Goal: Task Accomplishment & Management: Manage account settings

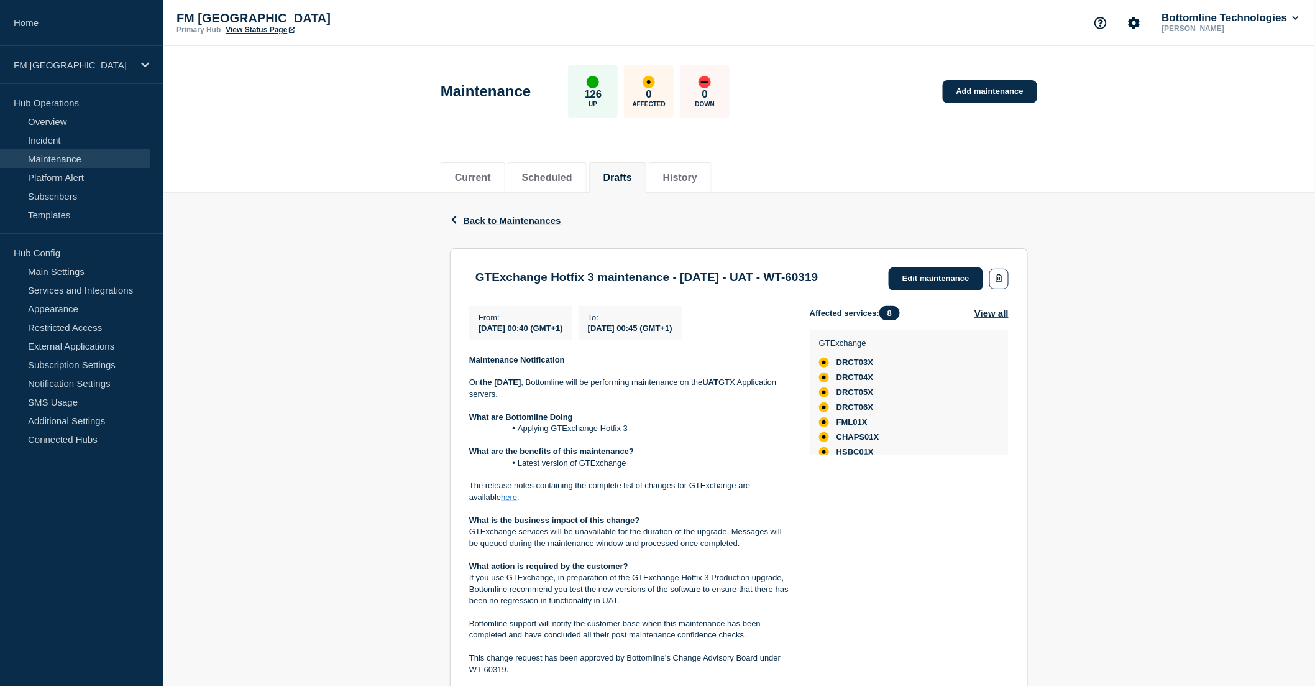
click at [365, 119] on header "Maintenance 126 Up 0 Affected 0 Down Add maintenance" at bounding box center [739, 98] width 1153 height 104
drag, startPoint x: 505, startPoint y: 340, endPoint x: 576, endPoint y: 344, distance: 71.0
click at [563, 333] on span "[DATE] 00:40 (GMT+1)" at bounding box center [521, 327] width 85 height 9
drag, startPoint x: 653, startPoint y: 339, endPoint x: 706, endPoint y: 339, distance: 52.8
click at [673, 333] on span "[DATE] 00:45 (GMT+1)" at bounding box center [630, 327] width 85 height 9
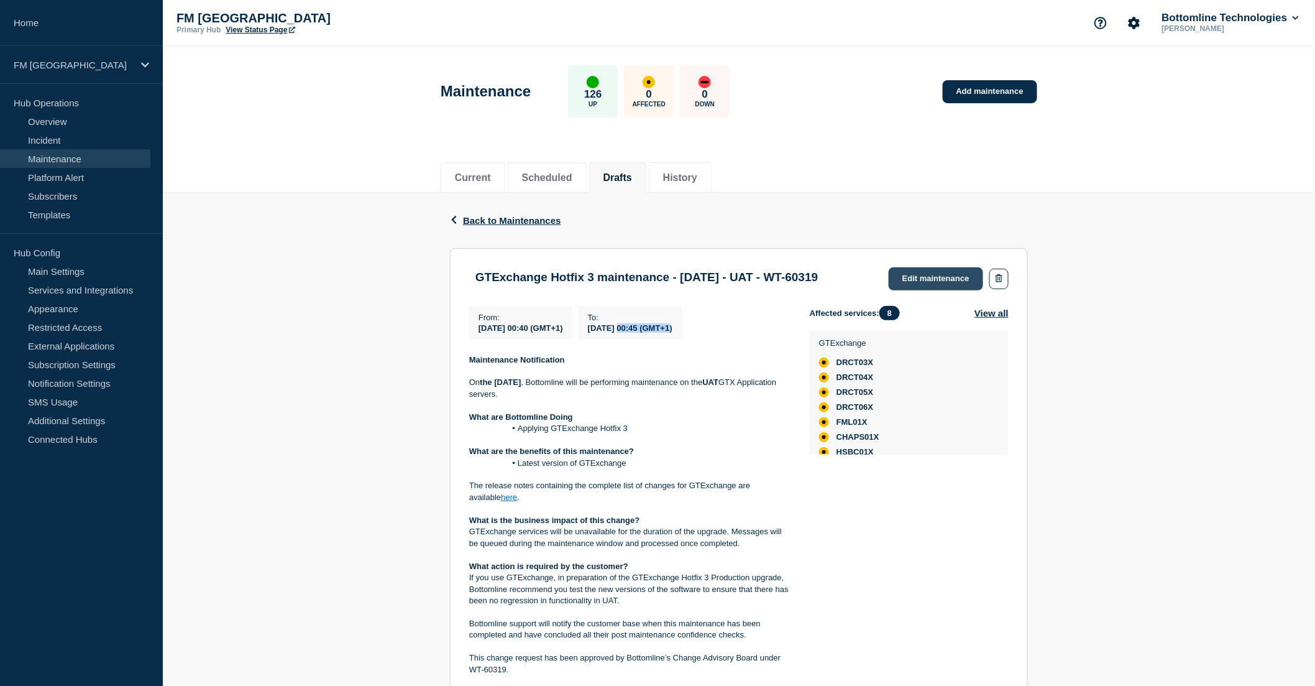
click at [926, 272] on link "Edit maintenance" at bounding box center [936, 278] width 94 height 23
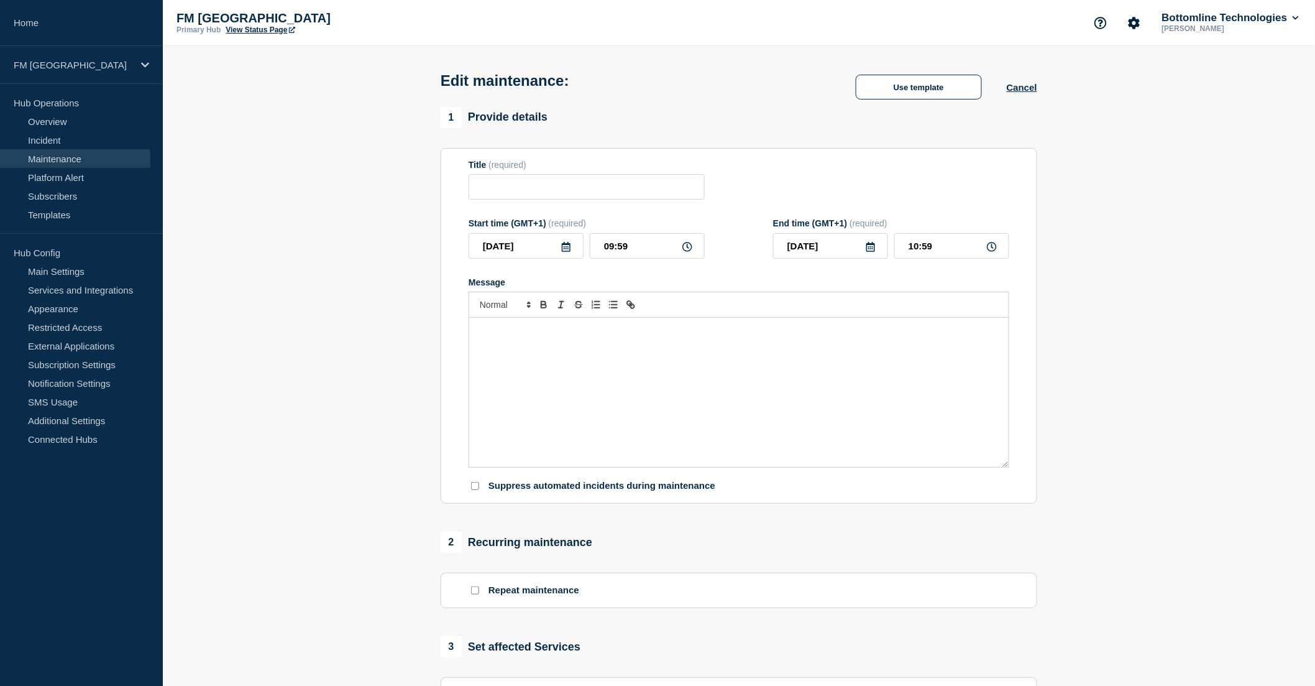
type input "GTExchange Hotfix 3 maintenance - [DATE] - UAT - WT-60319"
type input "2025-10-12"
type input "00:40"
type input "2025-10-12"
type input "00:45"
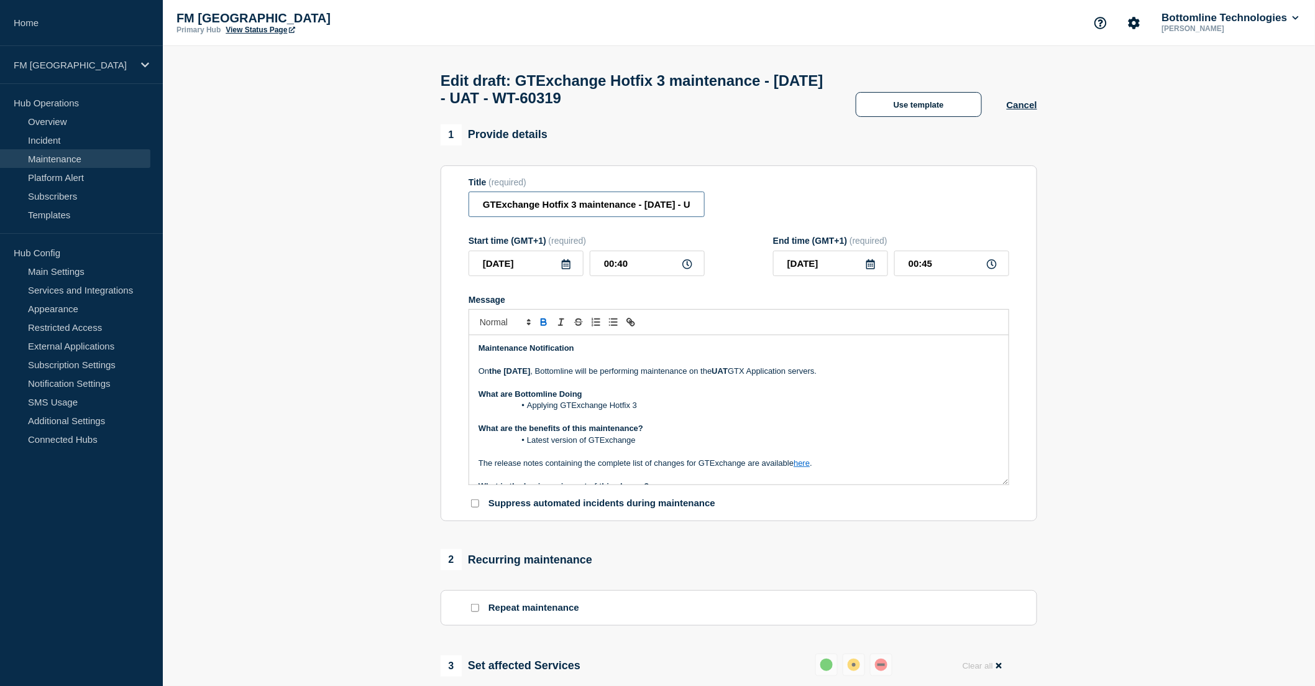
click at [586, 213] on input "GTExchange Hotfix 3 maintenance - [DATE] - UAT - WT-60319" at bounding box center [587, 203] width 236 height 25
click at [542, 213] on input "GTExchange Hotfix 3 maintenance - [DATE] - UAT - WT-60319" at bounding box center [587, 203] width 236 height 25
click at [698, 214] on input "GTExchange Maintenance - Hotfix 3 - UAT - 12/OCT/25 - UAT - WT-60319" at bounding box center [587, 203] width 236 height 25
click at [601, 210] on input "GTExchange Maintenance - Hotfix 3 - UAT - 12/OCT/25 - UAT - WT-60319" at bounding box center [587, 203] width 236 height 25
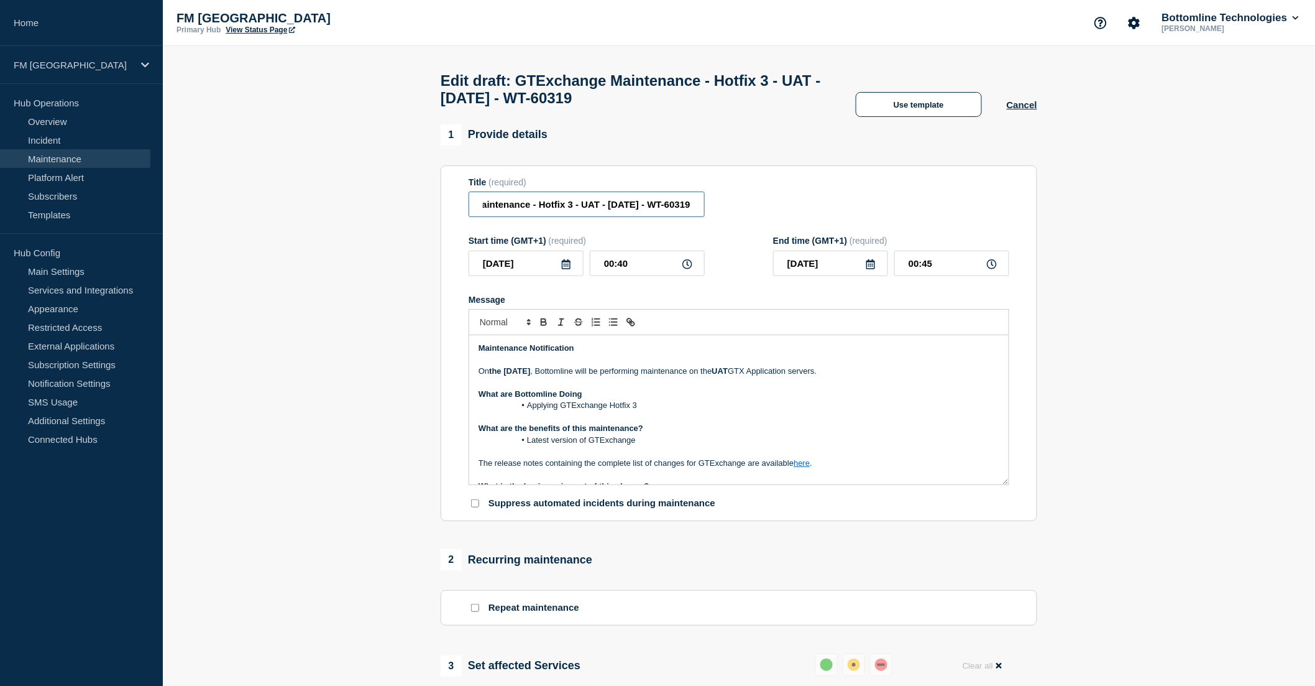
scroll to position [0, 94]
type input "GTExchange Maintenance - Hotfix 3 - UAT - [DATE] - WT-60319"
click at [690, 400] on p "What are Bottomline Doing" at bounding box center [739, 394] width 521 height 11
click at [530, 411] on li "Applying GTExchange Hotfix 3" at bounding box center [745, 405] width 509 height 11
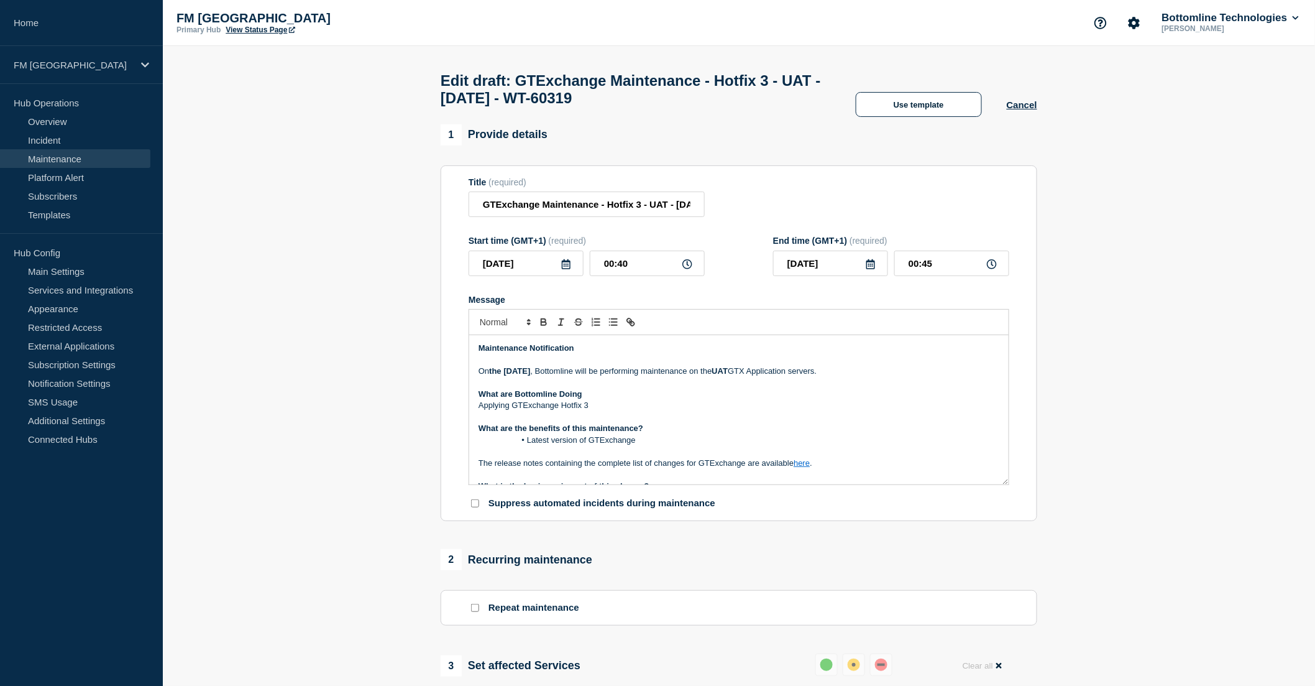
click at [528, 445] on li "Latest version of GTExchange" at bounding box center [745, 440] width 509 height 11
click at [676, 430] on p "What are the benefits of this maintenance?" at bounding box center [739, 428] width 521 height 11
click at [624, 408] on p "Applying GTExchange Hotfix 3" at bounding box center [739, 405] width 521 height 11
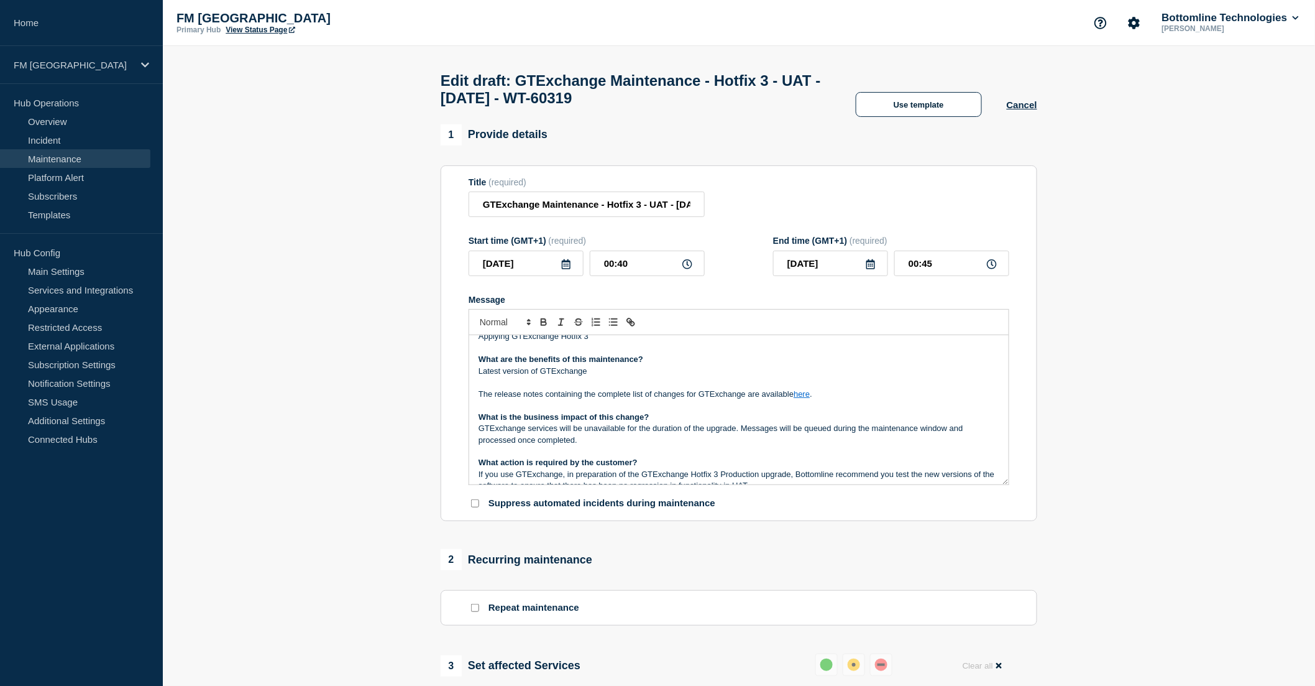
click at [801, 398] on link "here" at bounding box center [802, 393] width 16 height 9
click at [781, 419] on link "https://bottomline.thruinc.net/Publishing/Link.aspx?LinkID=36WF8ZTXQ5TFP" at bounding box center [773, 416] width 85 height 16
click at [586, 395] on p "The release notes containing the complete list of changes for GTExchange are av…" at bounding box center [739, 394] width 521 height 11
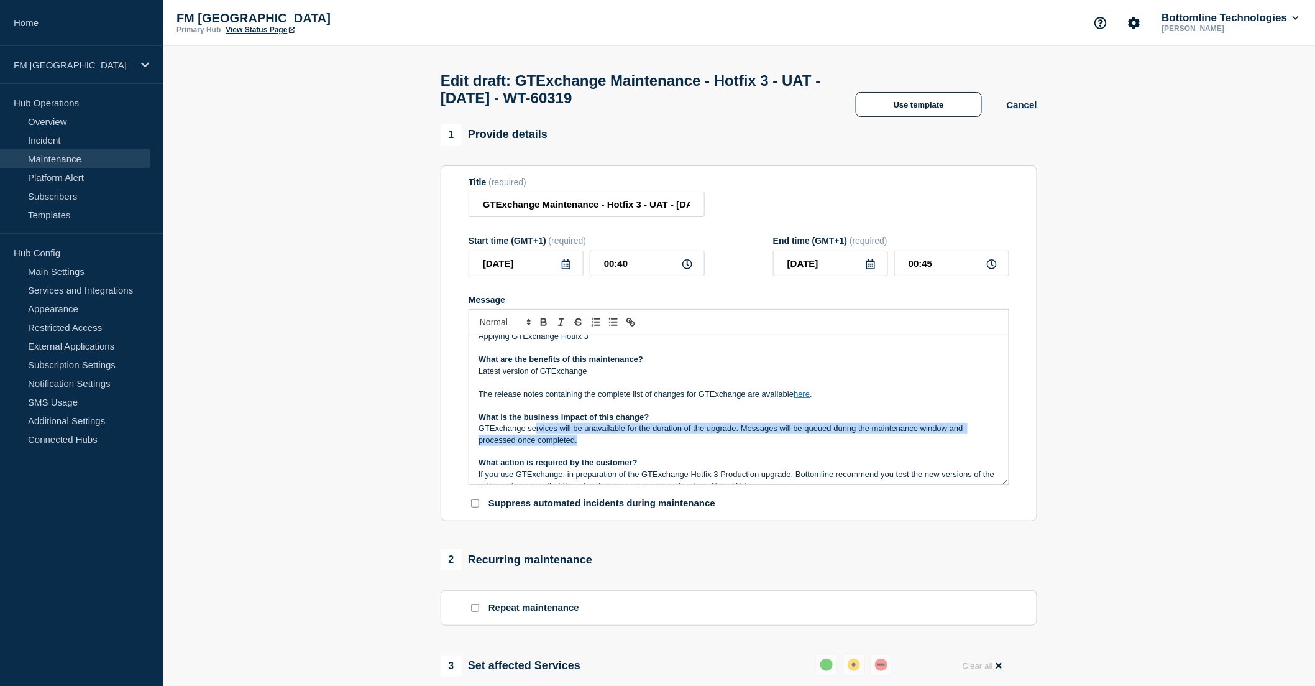
drag, startPoint x: 537, startPoint y: 431, endPoint x: 850, endPoint y: 448, distance: 313.7
click at [850, 446] on p "GTExchange services will be unavailable for the duration of the upgrade. Messag…" at bounding box center [739, 434] width 521 height 23
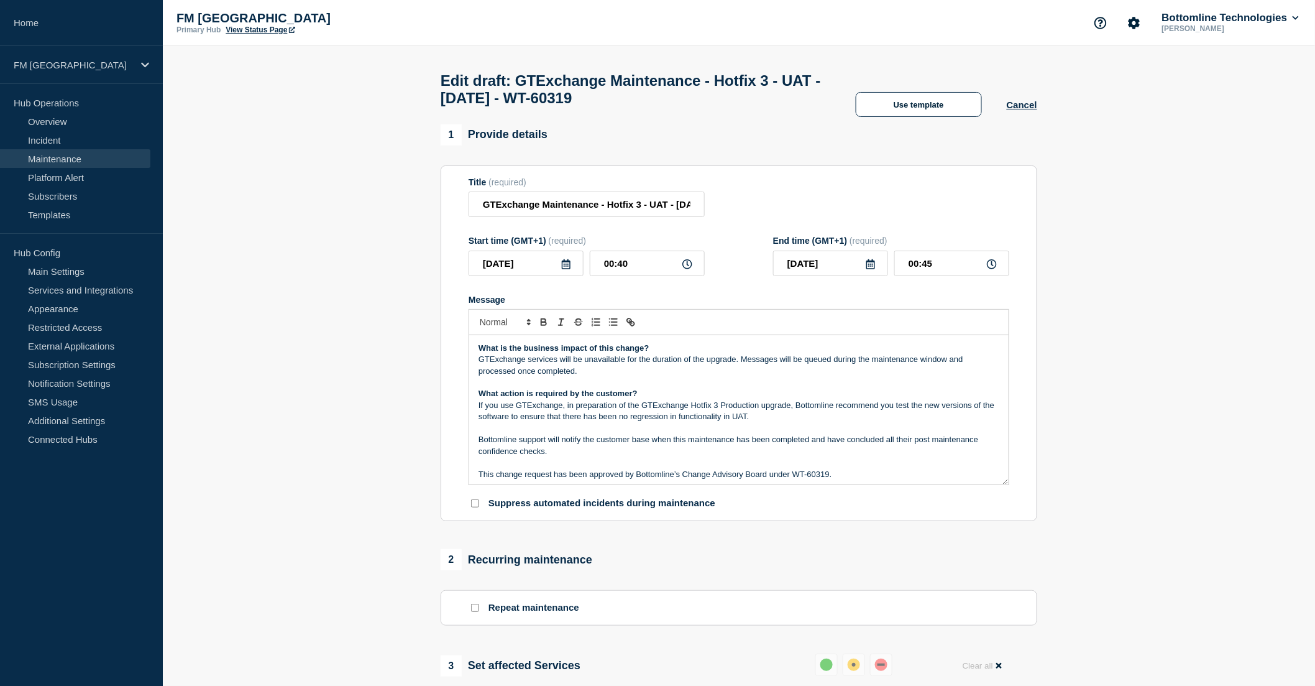
click at [878, 412] on p "If you use GTExchange, in preparation of the GTExchange Hotfix 3 Production upg…" at bounding box center [739, 411] width 521 height 23
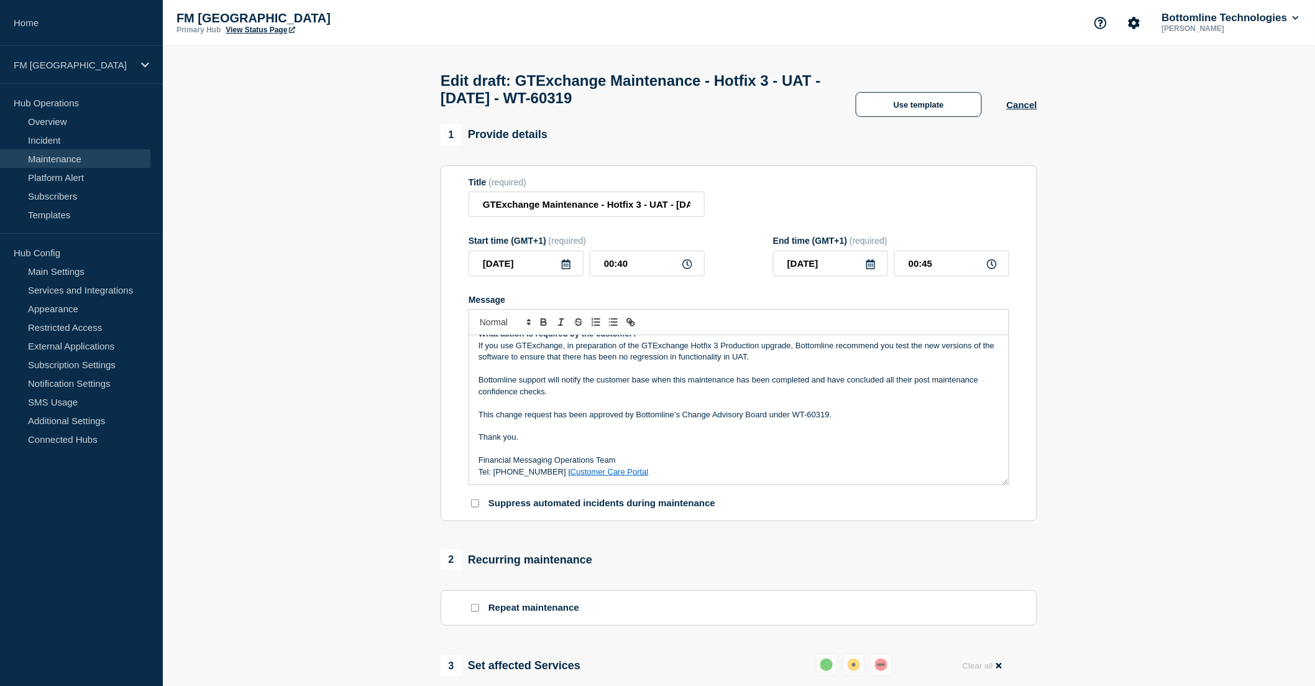
click at [867, 417] on p "This change request has been approved by Bottomline’s Change Advisory Board und…" at bounding box center [739, 414] width 521 height 11
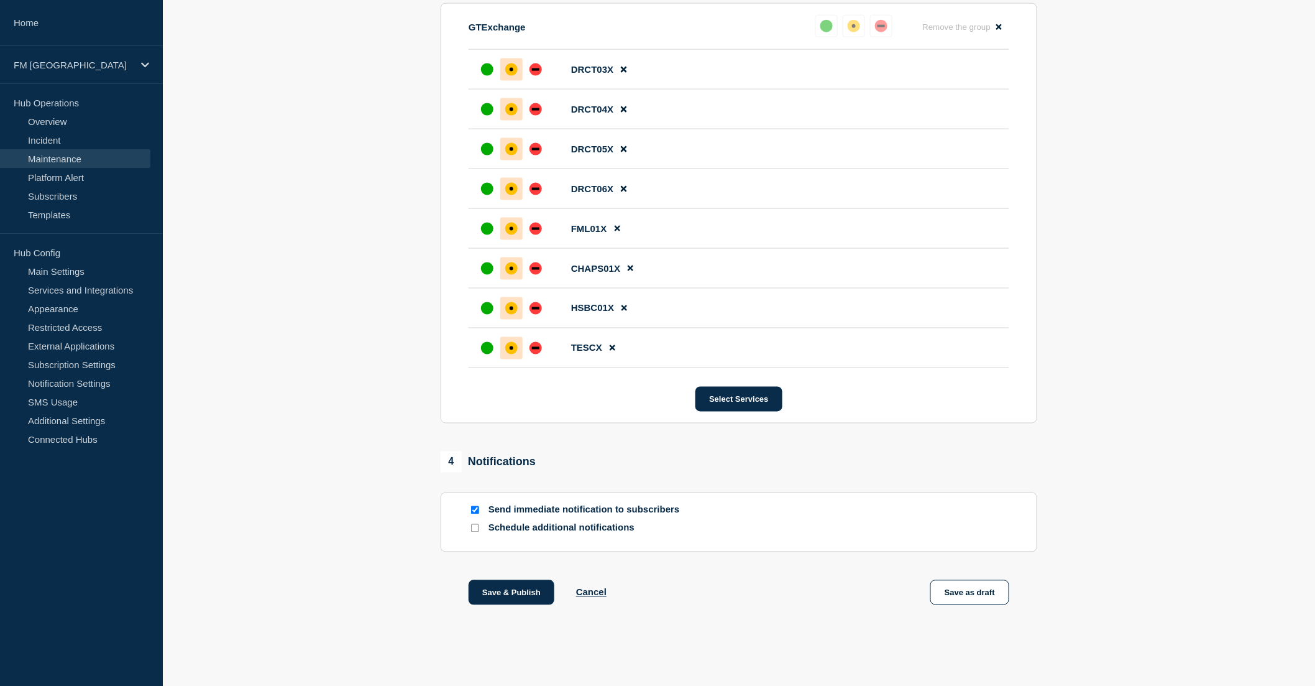
scroll to position [706, 0]
click at [525, 592] on button "Save & Publish" at bounding box center [512, 592] width 86 height 25
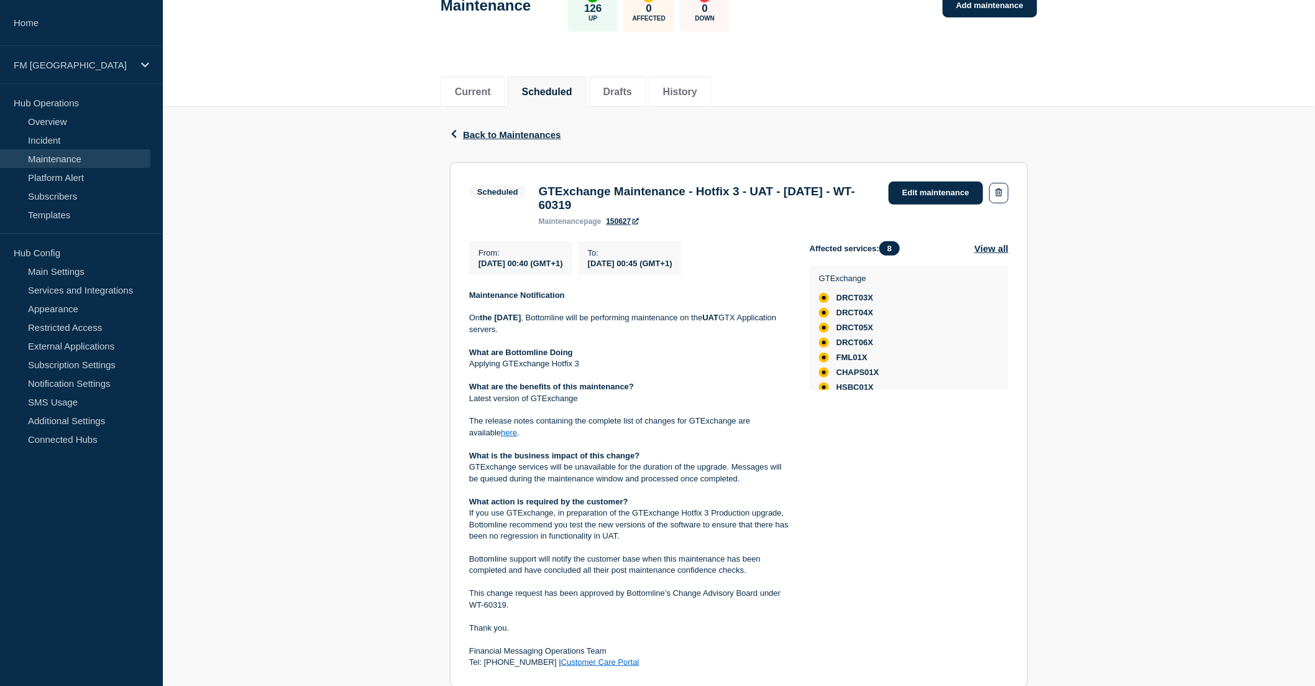
scroll to position [274, 0]
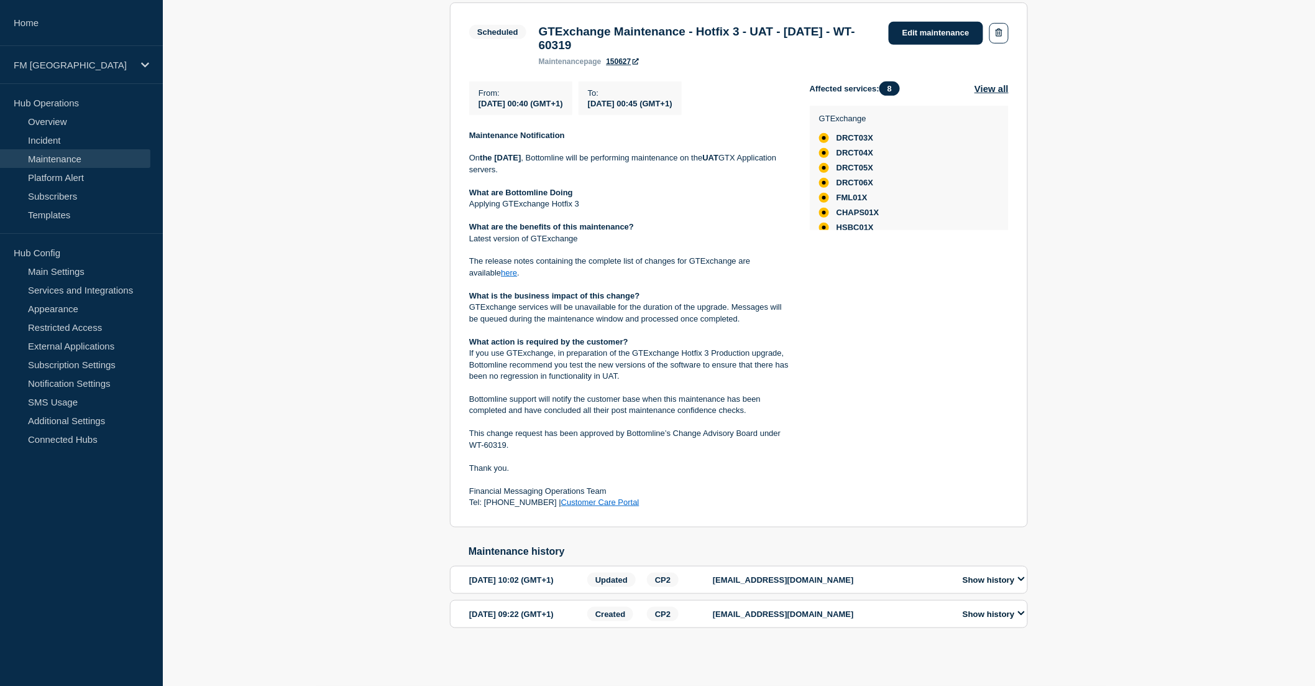
click at [747, 573] on div "[EMAIL_ADDRESS][DOMAIN_NAME]" at bounding box center [831, 580] width 236 height 14
click at [748, 575] on p "[EMAIL_ADDRESS][DOMAIN_NAME]" at bounding box center [831, 579] width 236 height 9
click at [980, 574] on button "Show history" at bounding box center [994, 579] width 70 height 11
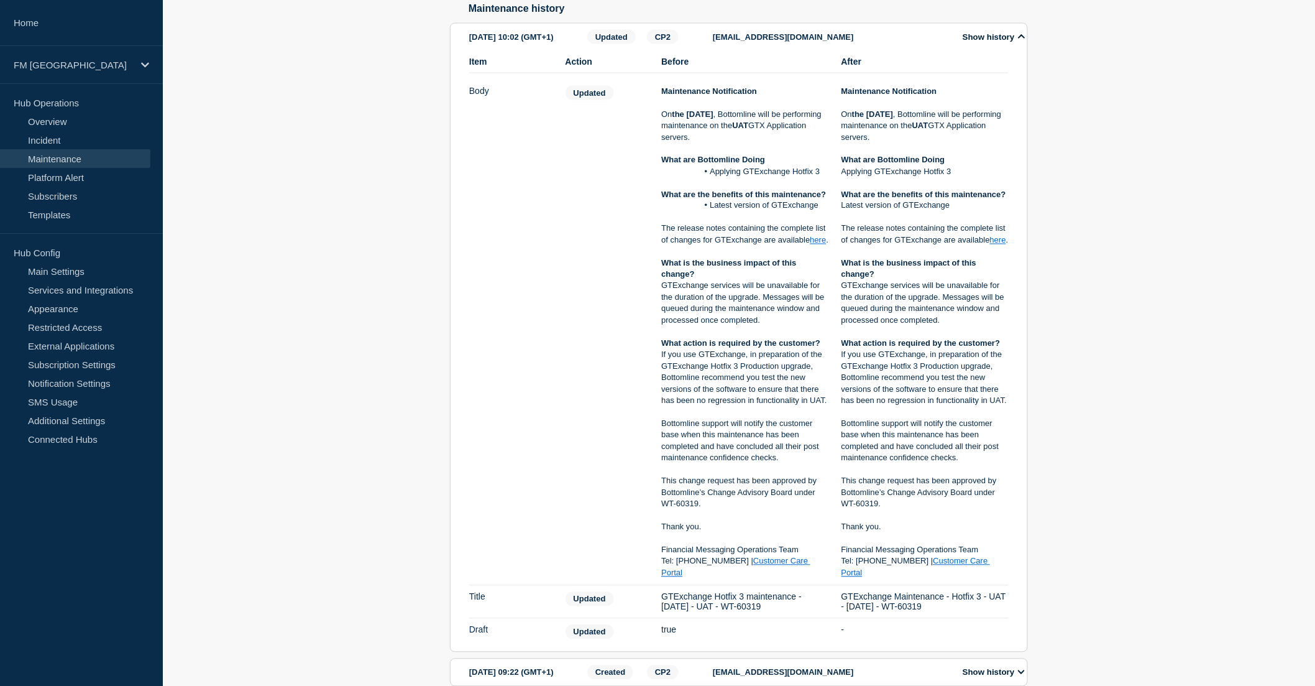
scroll to position [874, 0]
